Goal: Task Accomplishment & Management: Manage account settings

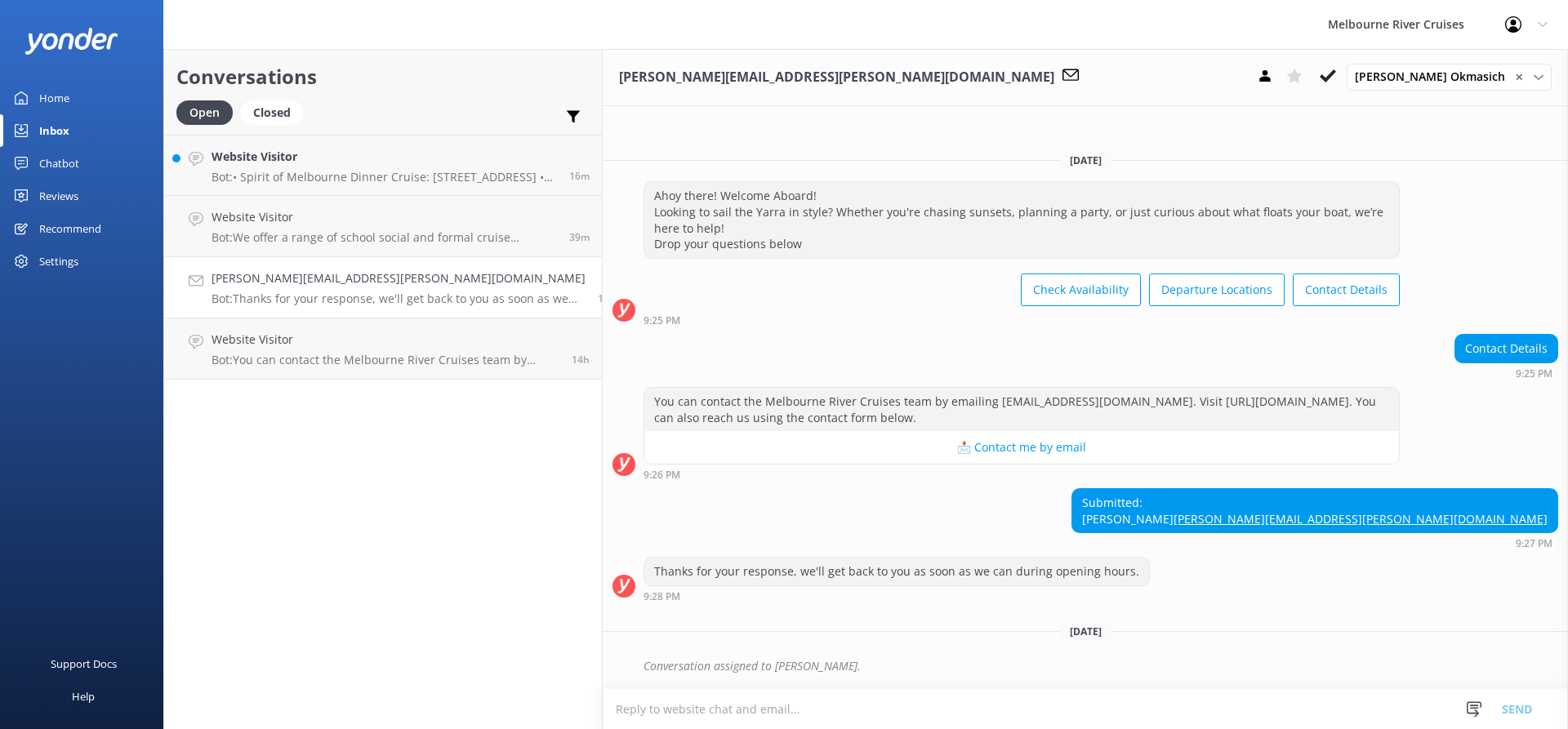
click at [328, 283] on h4 "[PERSON_NAME][EMAIL_ADDRESS][PERSON_NAME][DOMAIN_NAME]" at bounding box center [399, 279] width 374 height 18
click at [1336, 75] on use at bounding box center [1328, 75] width 17 height 13
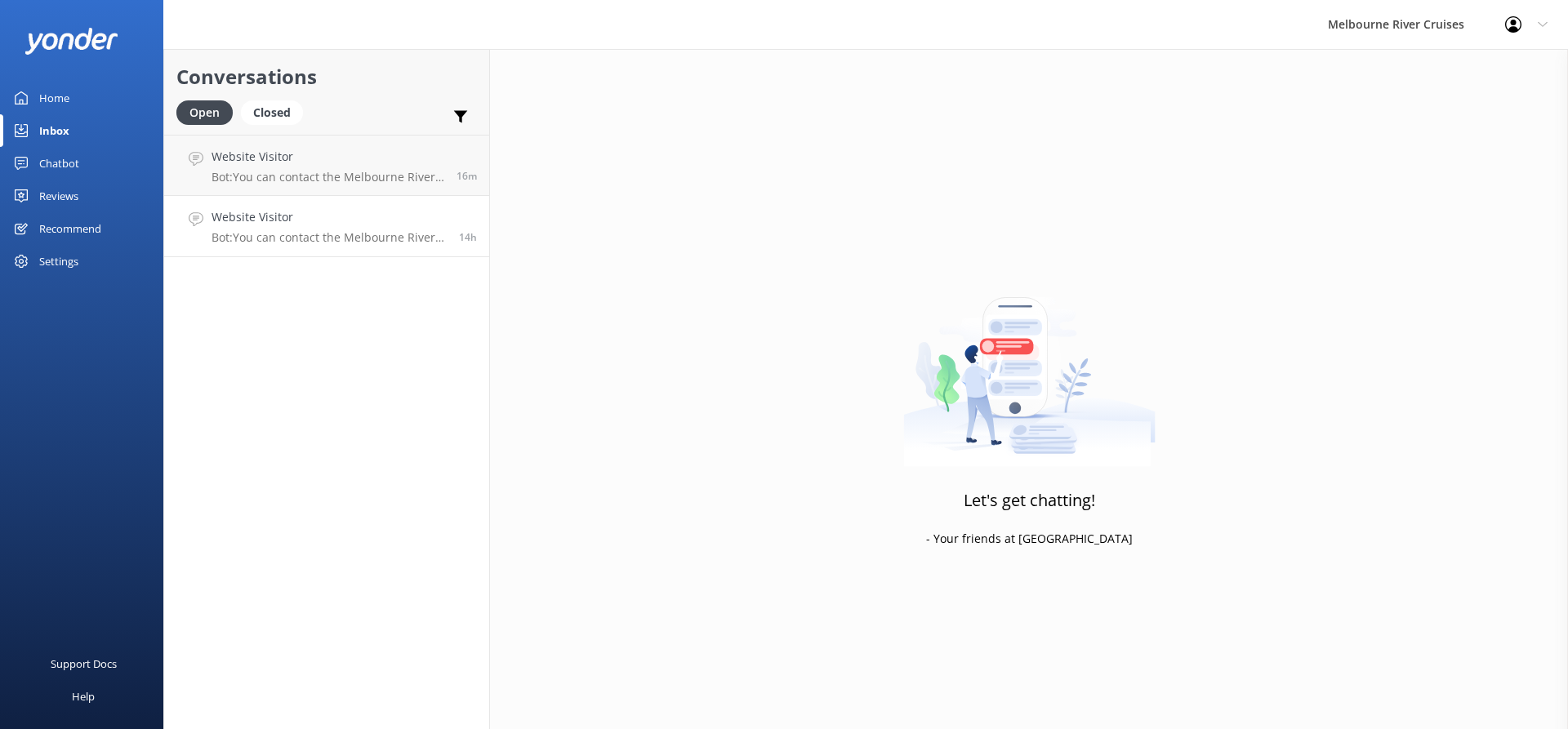
click at [285, 237] on p "Bot: You can contact the Melbourne River Cruises team by emailing [EMAIL_ADDRES…" at bounding box center [329, 237] width 235 height 15
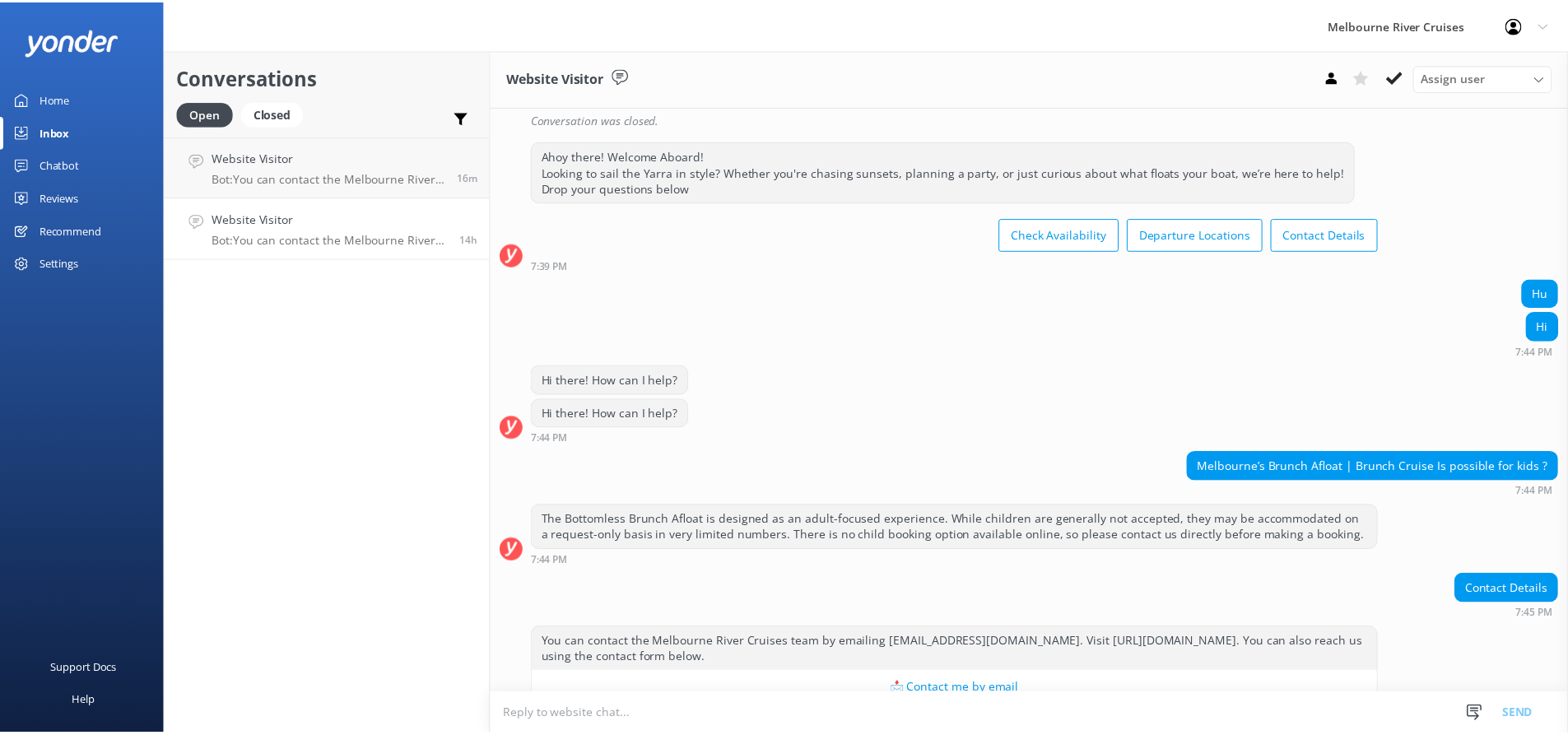
scroll to position [772, 0]
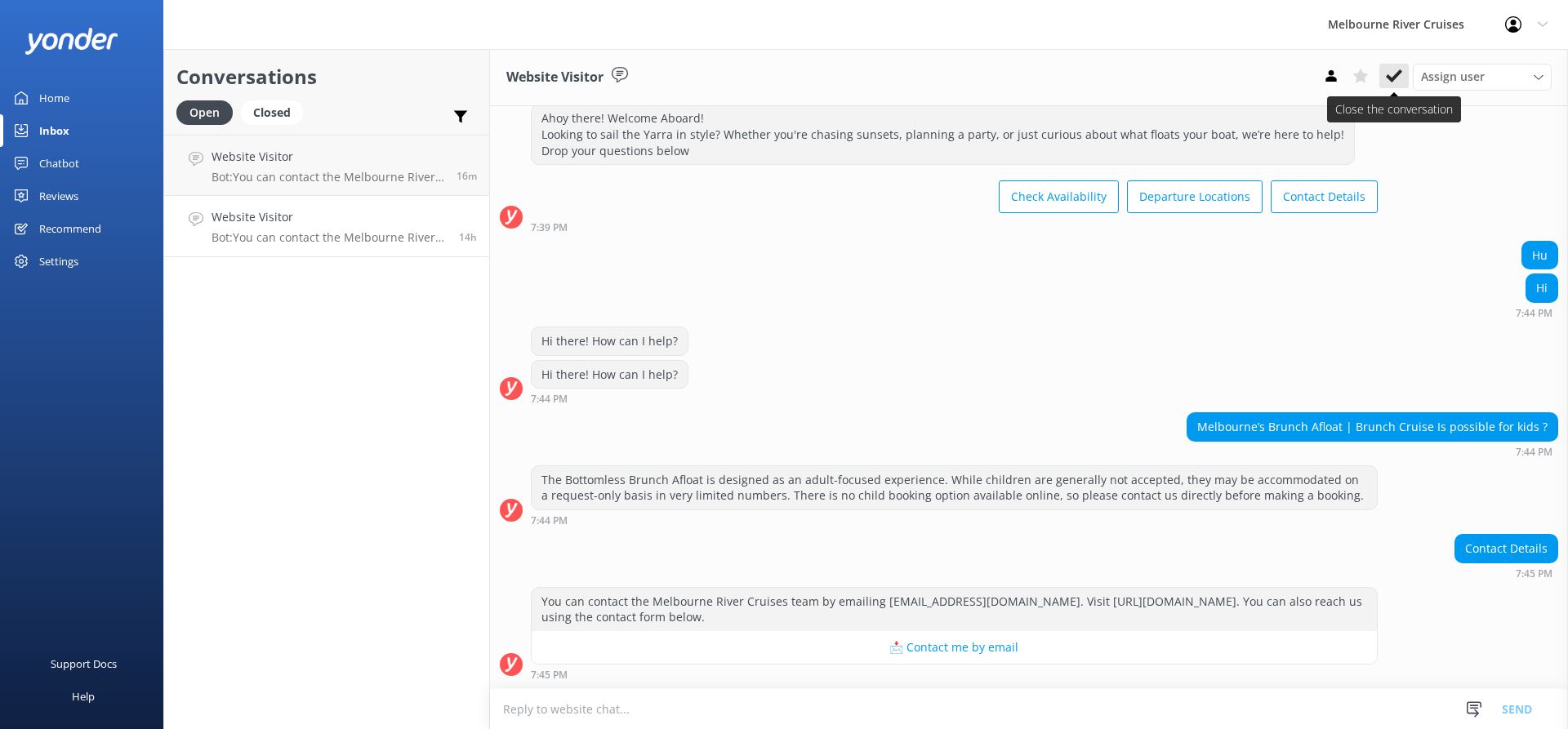
click at [1396, 75] on use at bounding box center [1394, 75] width 17 height 13
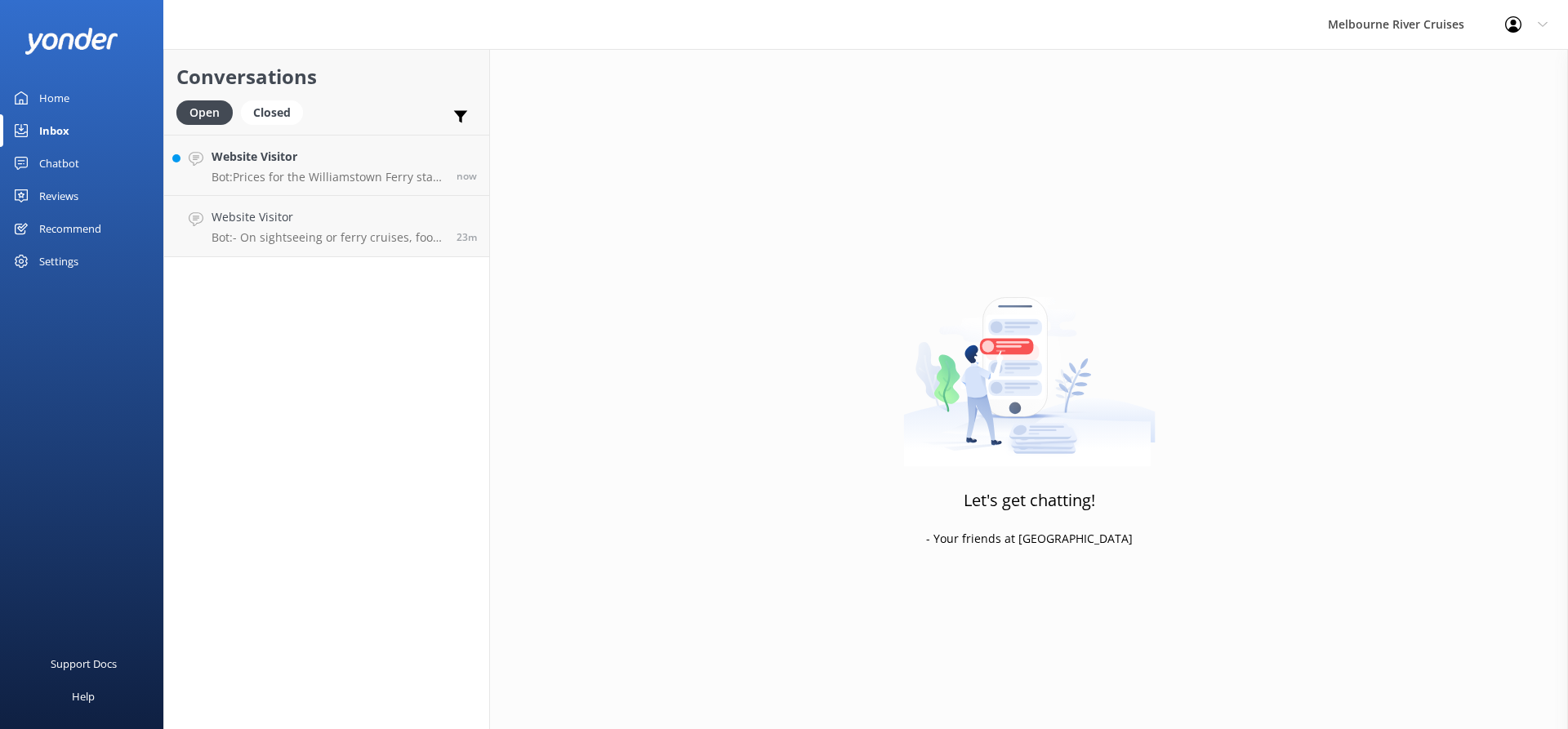
click at [1530, 31] on div at bounding box center [1518, 25] width 26 height 17
click at [1497, 75] on link "Profile Settings" at bounding box center [1487, 69] width 163 height 40
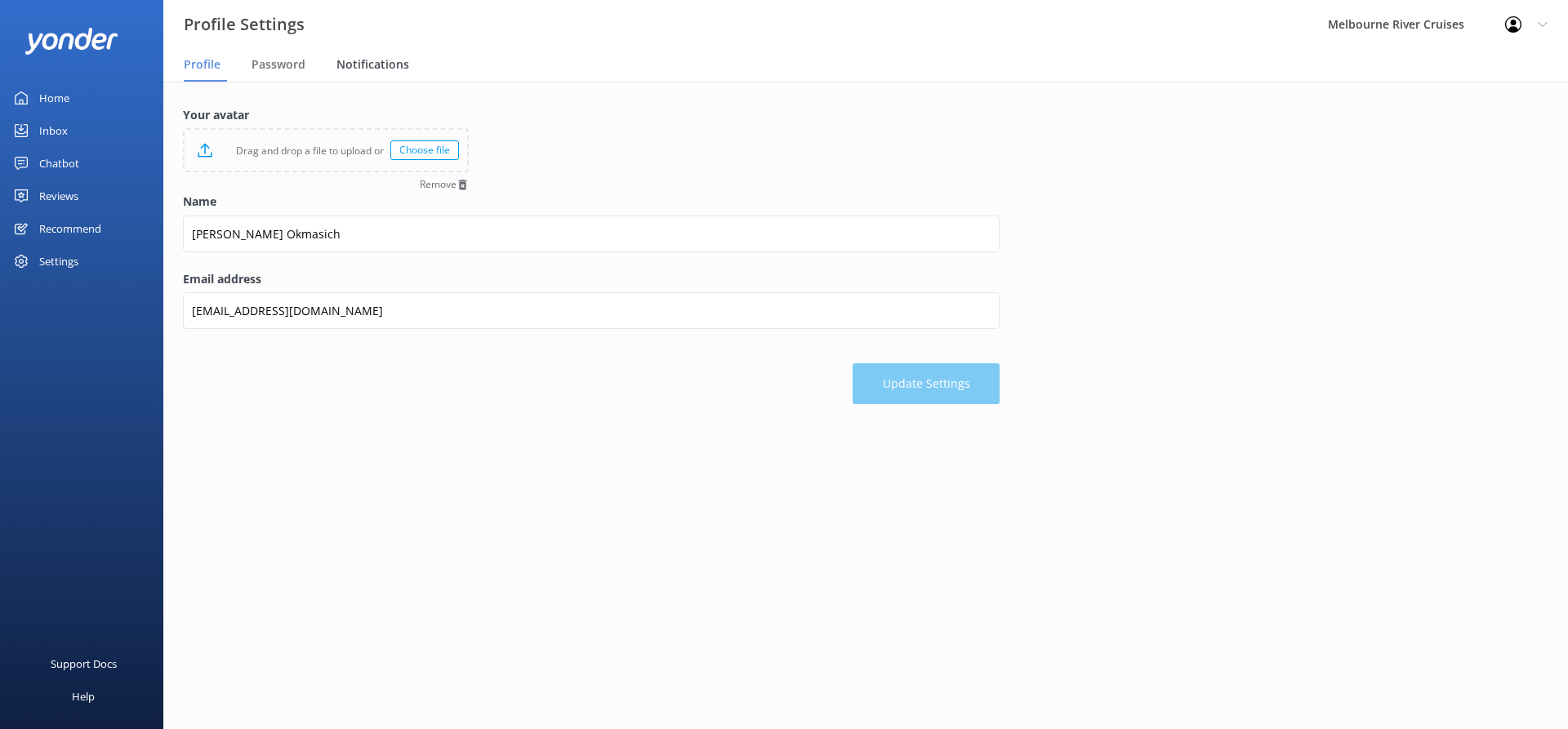
click at [379, 69] on span "Notifications" at bounding box center [372, 64] width 73 height 17
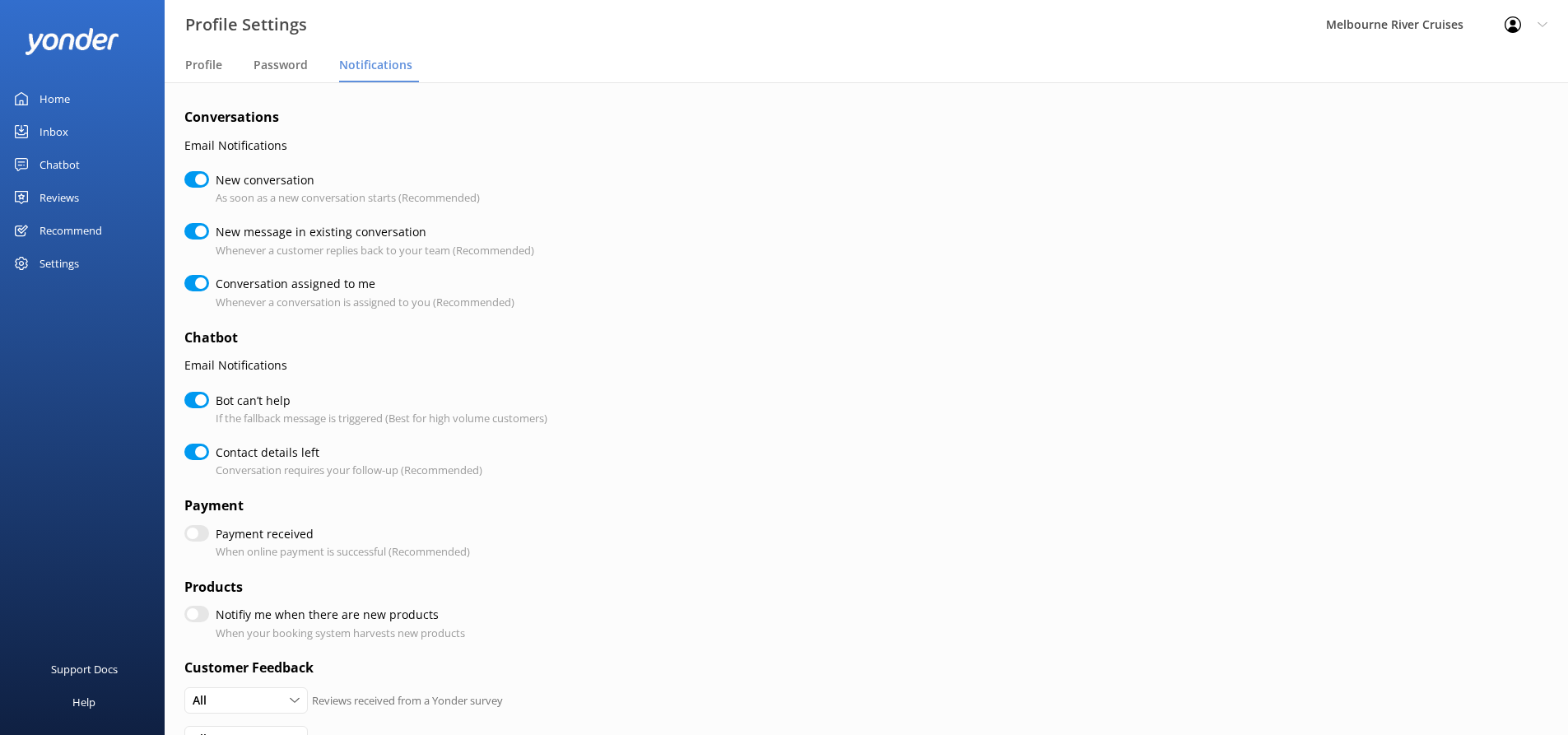
click at [194, 226] on input "New message in existing conversation" at bounding box center [197, 231] width 25 height 17
checkbox input "false"
checkbox input "true"
click at [196, 173] on input "New conversation" at bounding box center [197, 180] width 25 height 17
checkbox input "false"
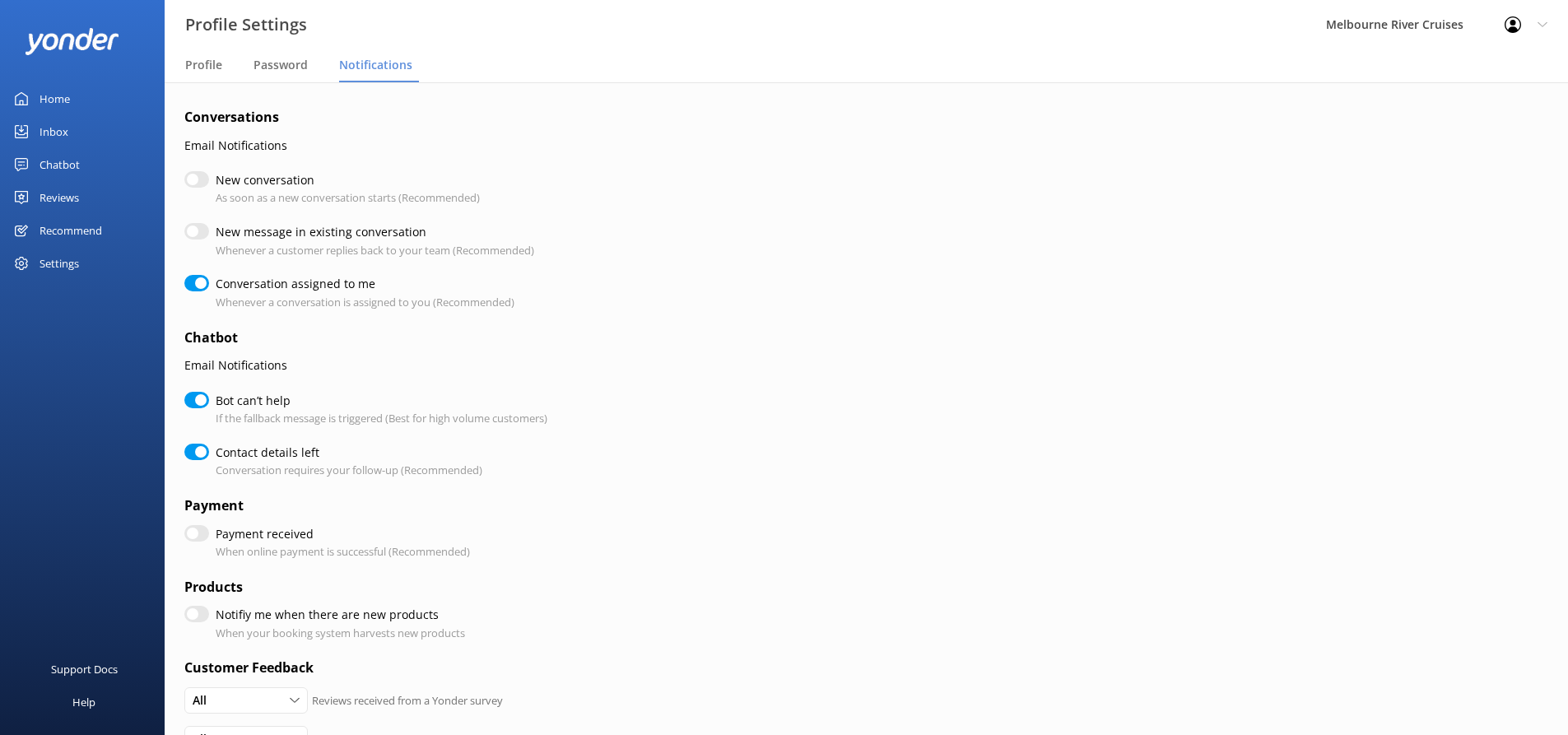
checkbox input "true"
click at [193, 399] on input "Bot can’t help" at bounding box center [197, 400] width 25 height 17
checkbox input "false"
click at [45, 97] on div "Home" at bounding box center [55, 98] width 31 height 32
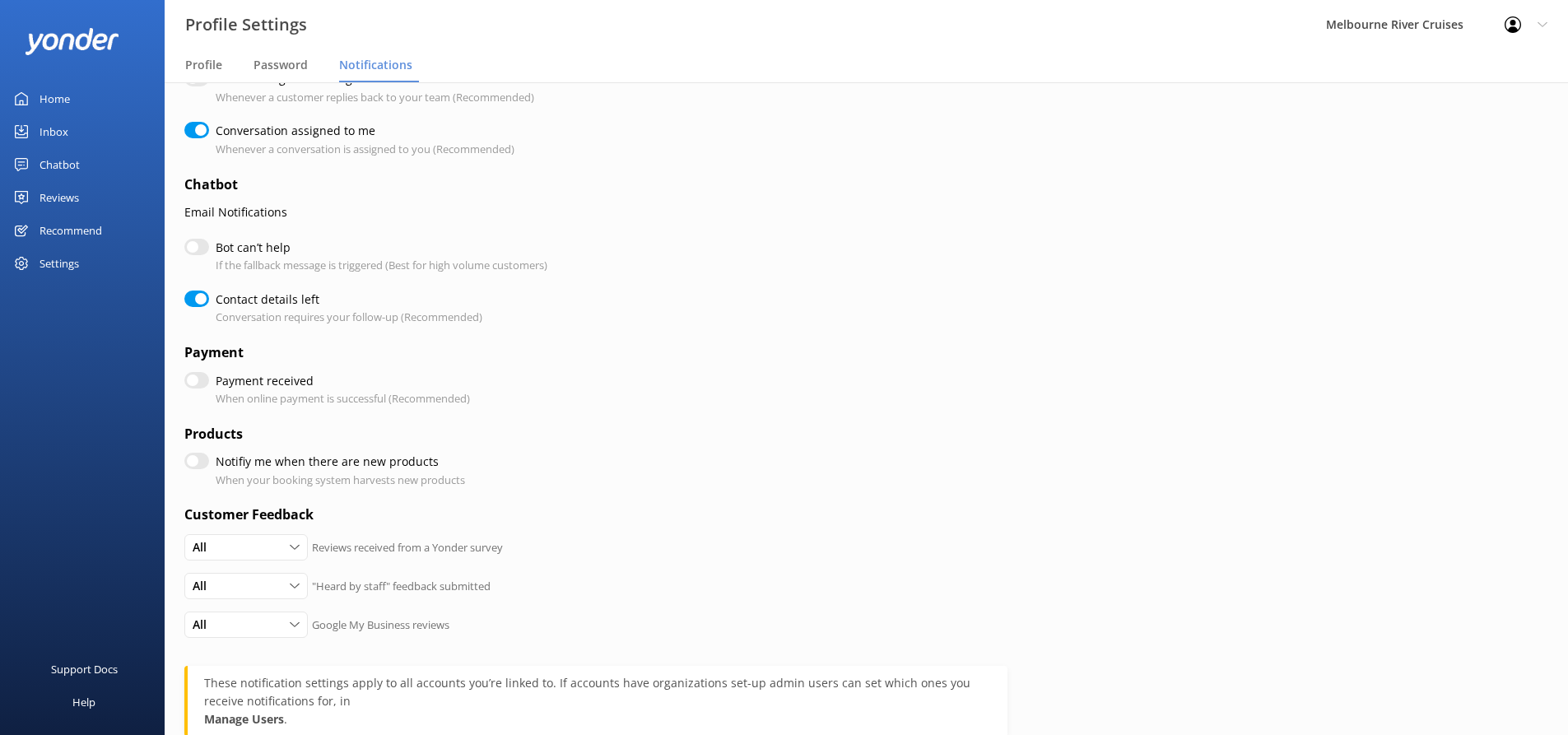
scroll to position [343, 0]
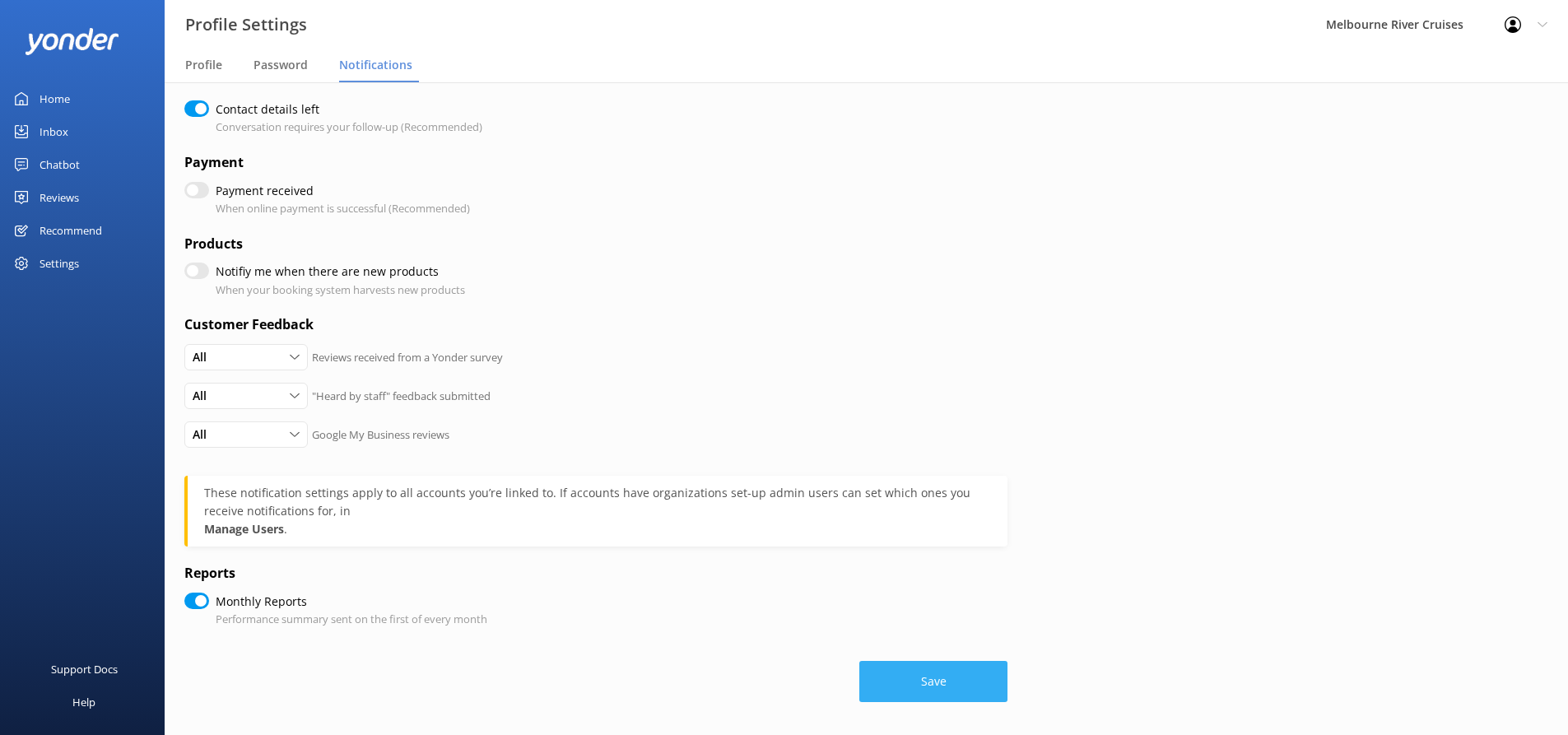
click at [937, 677] on button "Save" at bounding box center [933, 681] width 148 height 41
click at [915, 677] on button "Save" at bounding box center [933, 681] width 148 height 41
checkbox input "true"
click at [80, 129] on link "Inbox" at bounding box center [82, 131] width 164 height 32
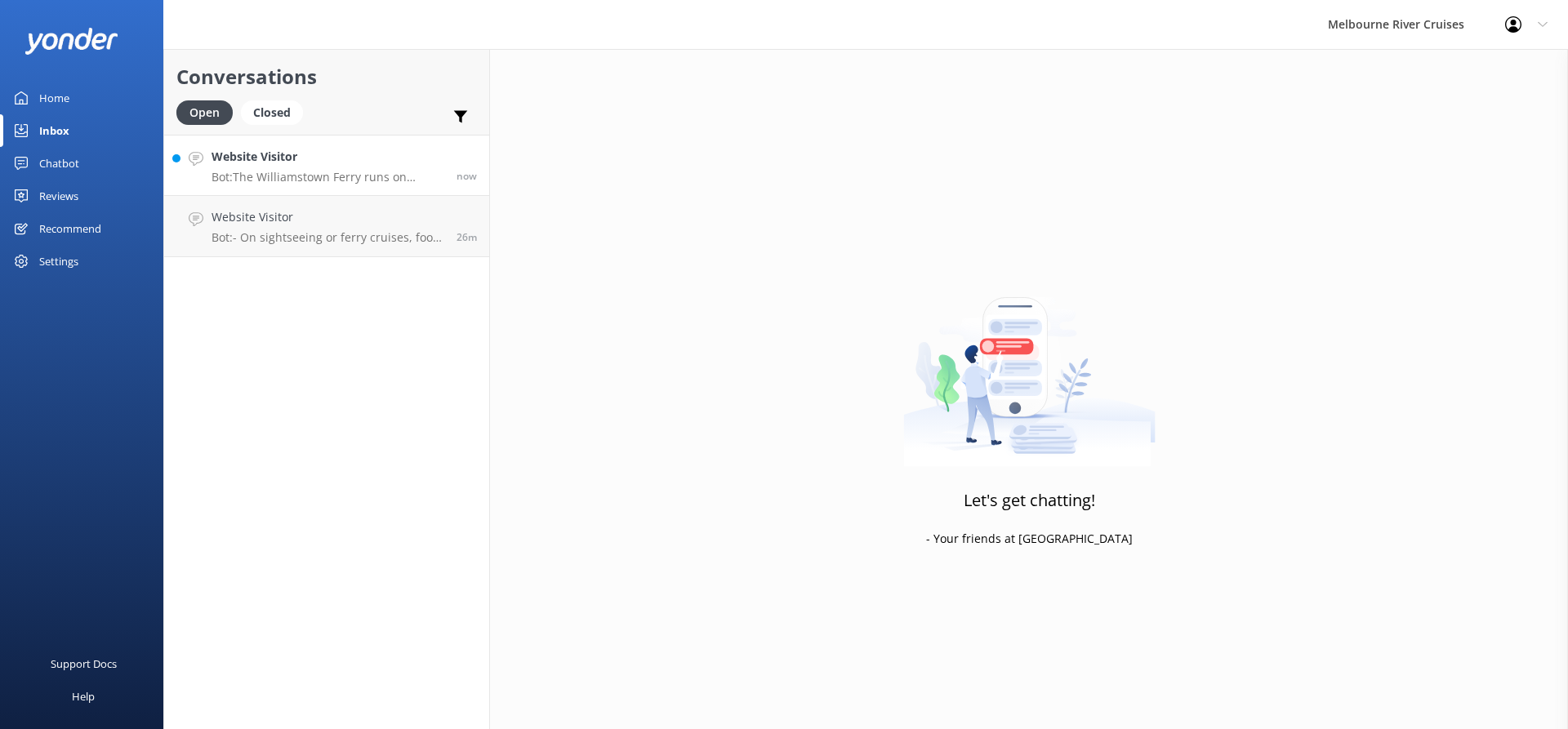
click at [348, 183] on p "Bot: The Williamstown Ferry runs on weekends, and some public holidays, with da…" at bounding box center [328, 178] width 233 height 15
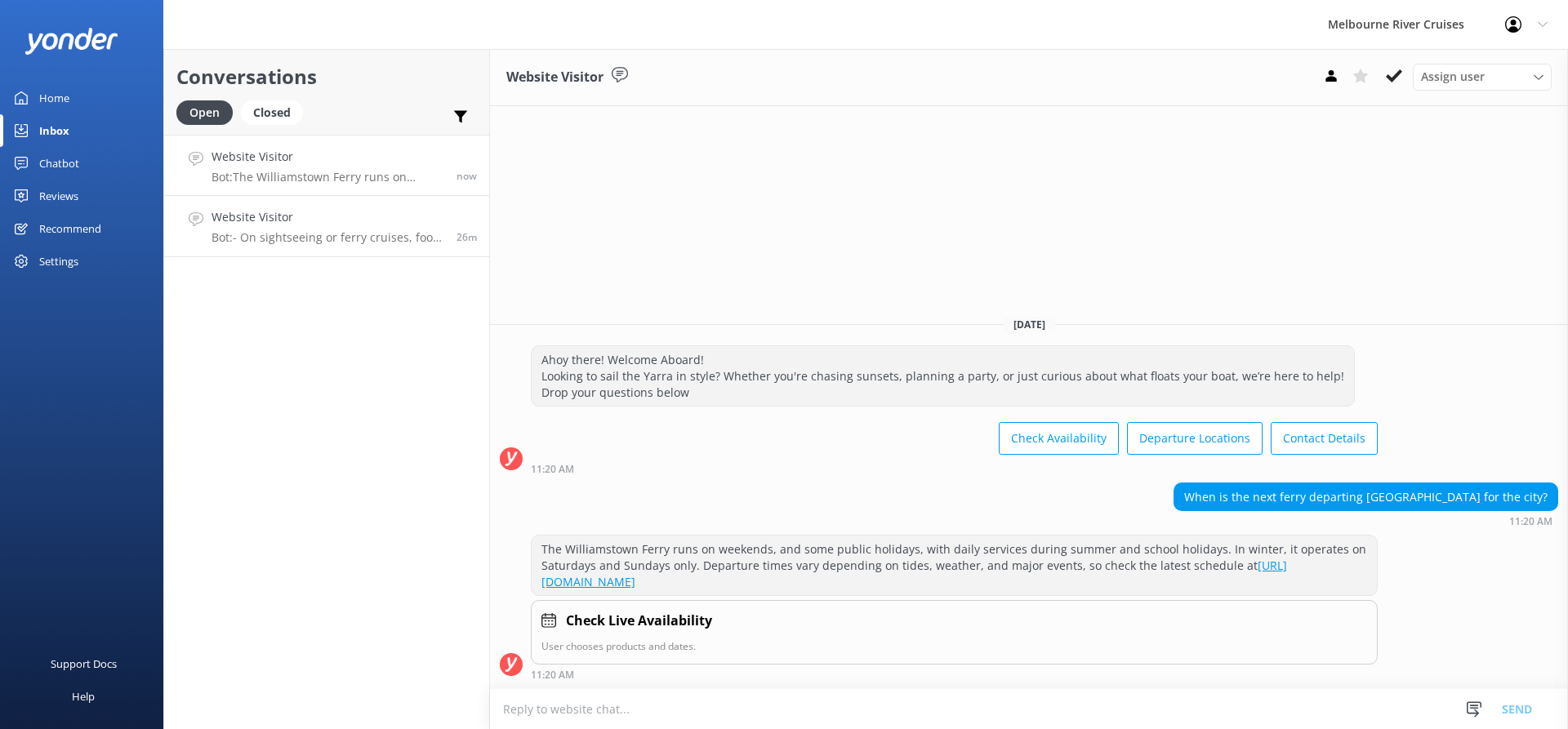
click at [287, 221] on h4 "Website Visitor" at bounding box center [328, 217] width 233 height 18
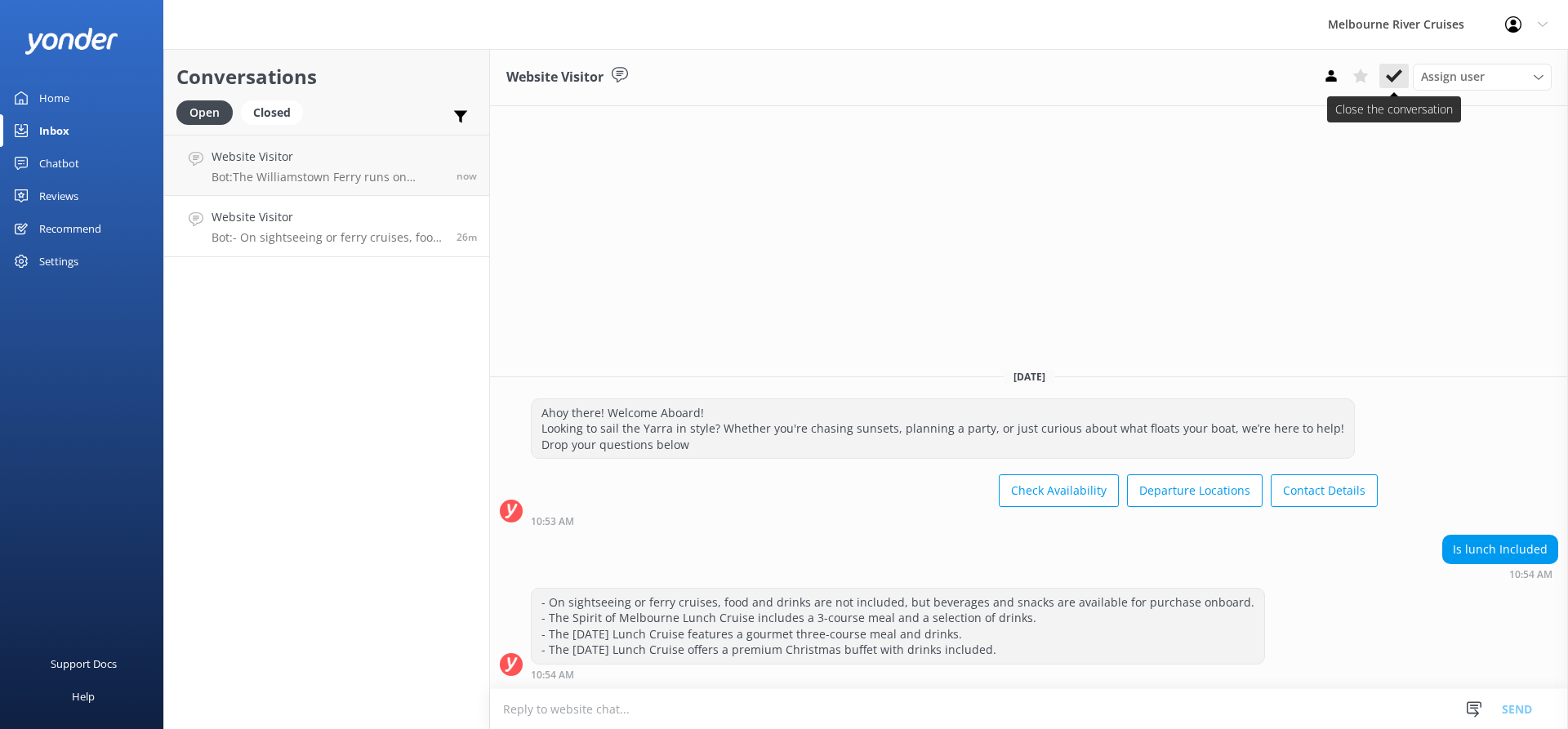
click at [1397, 75] on use at bounding box center [1394, 75] width 17 height 13
